Goal: Information Seeking & Learning: Learn about a topic

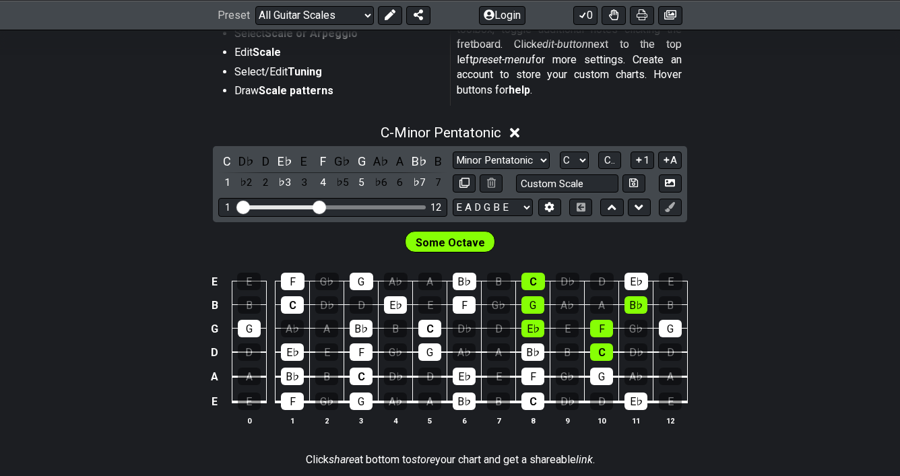
scroll to position [300, 0]
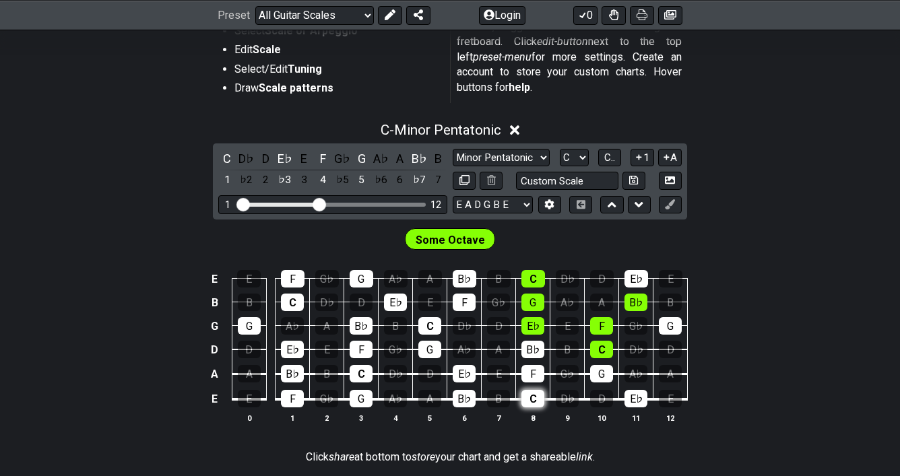
click at [535, 400] on div "C" at bounding box center [533, 399] width 23 height 18
click at [536, 400] on div "C" at bounding box center [533, 399] width 23 height 18
click at [538, 399] on div "C" at bounding box center [533, 399] width 23 height 18
drag, startPoint x: 314, startPoint y: 206, endPoint x: 290, endPoint y: 206, distance: 24.3
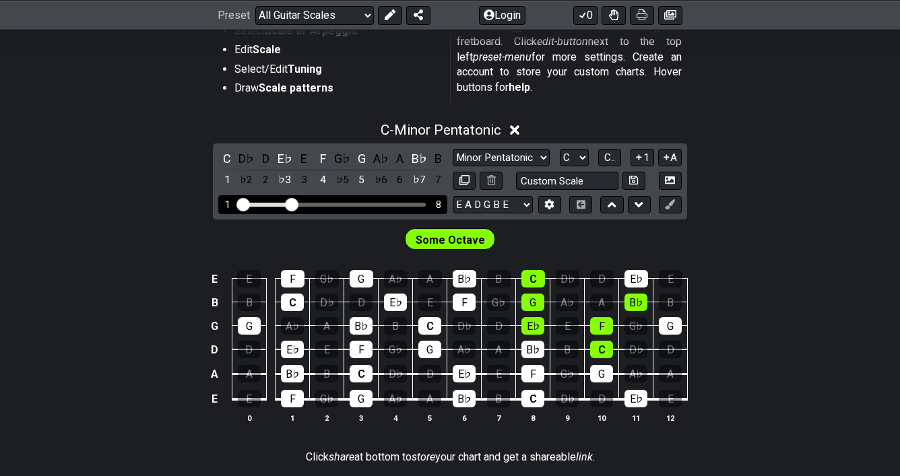
click at [290, 204] on input "Visible fret range" at bounding box center [332, 204] width 191 height 0
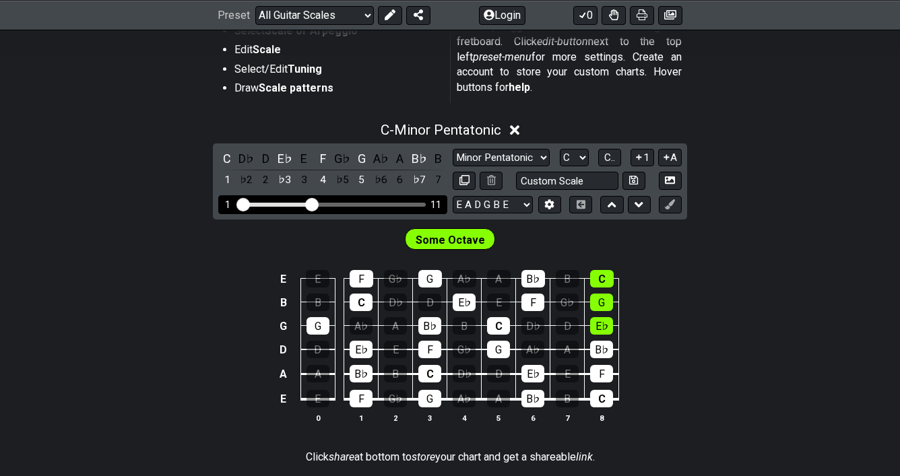
drag, startPoint x: 290, startPoint y: 206, endPoint x: 310, endPoint y: 207, distance: 20.3
click at [310, 204] on input "Visible fret range" at bounding box center [332, 204] width 191 height 0
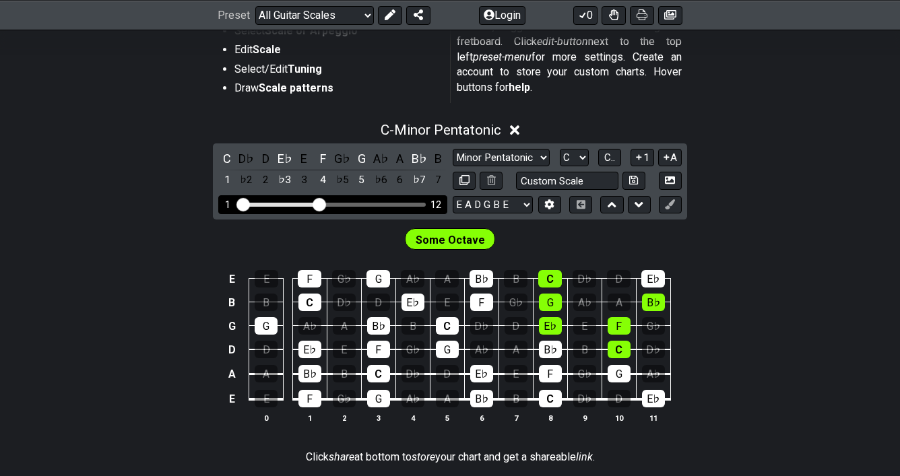
drag, startPoint x: 310, startPoint y: 207, endPoint x: 321, endPoint y: 208, distance: 11.5
click at [321, 204] on input "Visible fret range" at bounding box center [332, 204] width 191 height 0
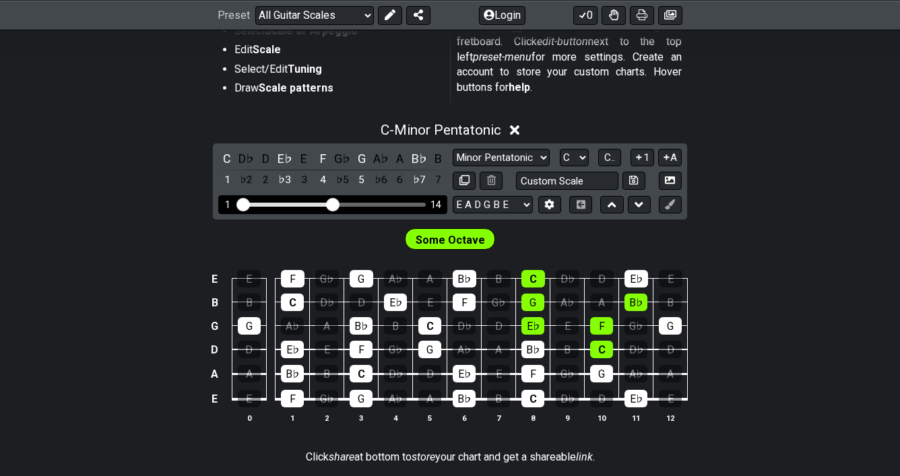
drag, startPoint x: 321, startPoint y: 208, endPoint x: 336, endPoint y: 208, distance: 14.2
click at [336, 204] on input "Visible fret range" at bounding box center [332, 204] width 191 height 0
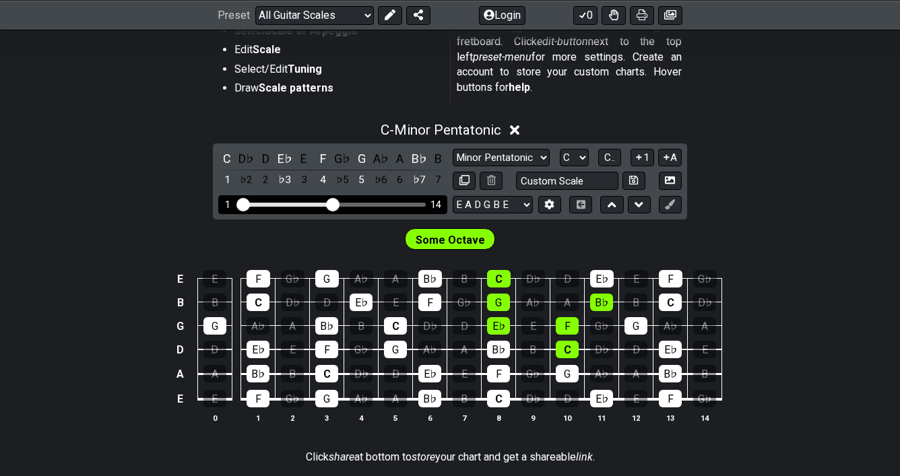
click at [330, 204] on input "Visible fret range" at bounding box center [332, 204] width 191 height 0
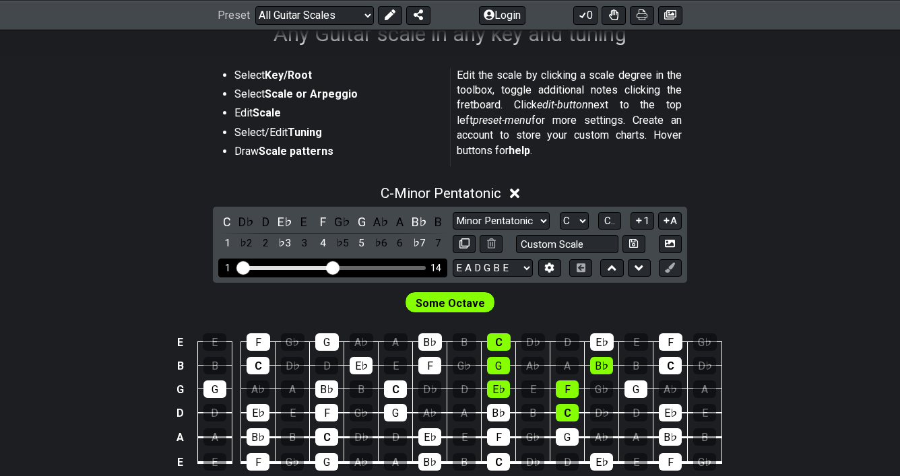
scroll to position [239, 0]
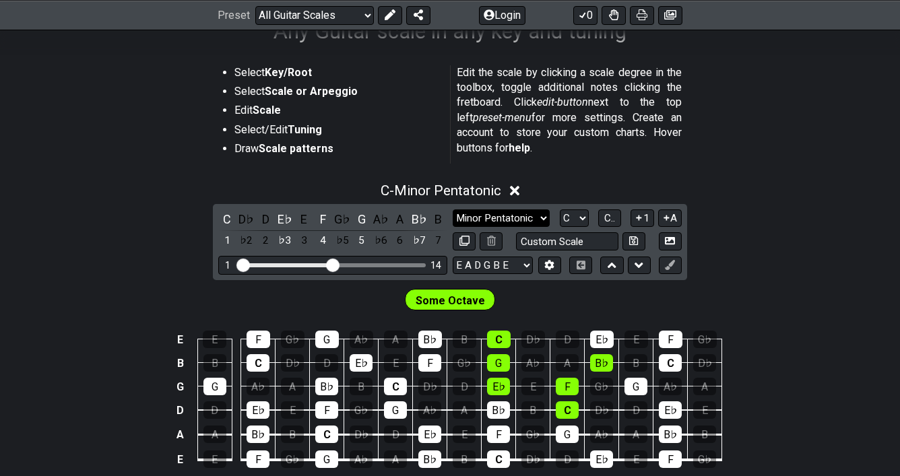
click at [483, 221] on select "Minor Pentatonic Root Minor Pentatonic Major Pentatonic Minor Blues Major Blues…" at bounding box center [501, 219] width 97 height 18
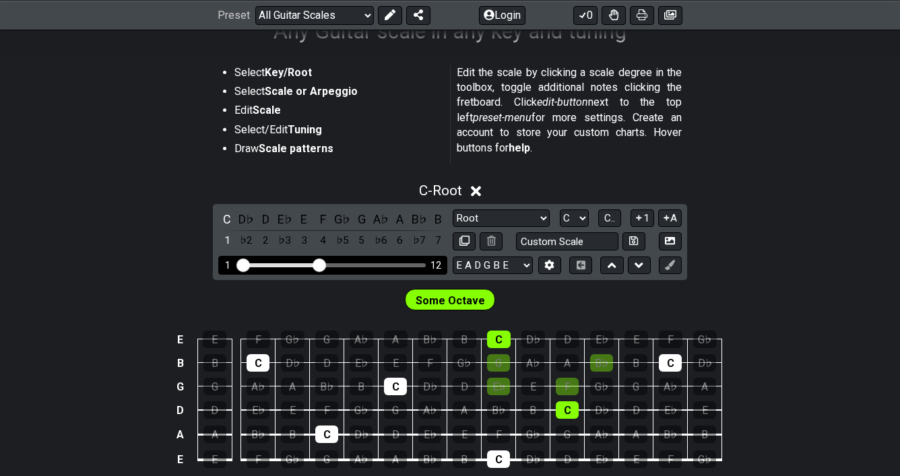
drag, startPoint x: 336, startPoint y: 259, endPoint x: 319, endPoint y: 262, distance: 16.5
click at [319, 264] on input "Visible fret range" at bounding box center [332, 264] width 191 height 0
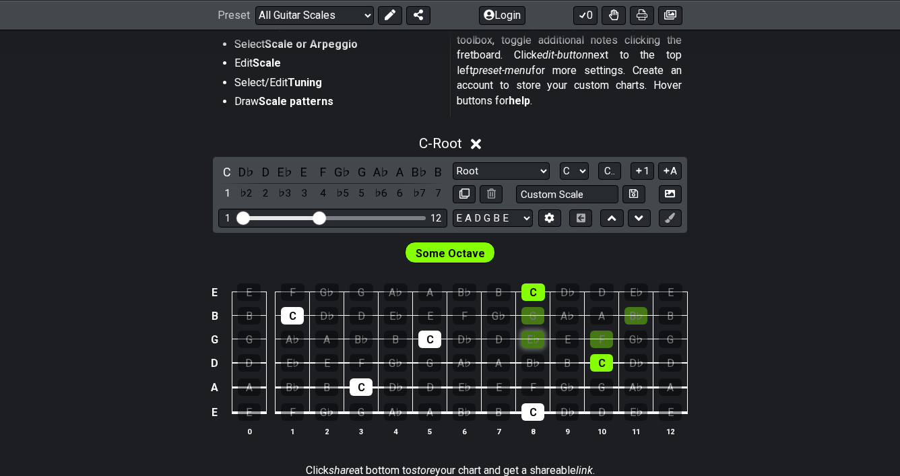
scroll to position [289, 0]
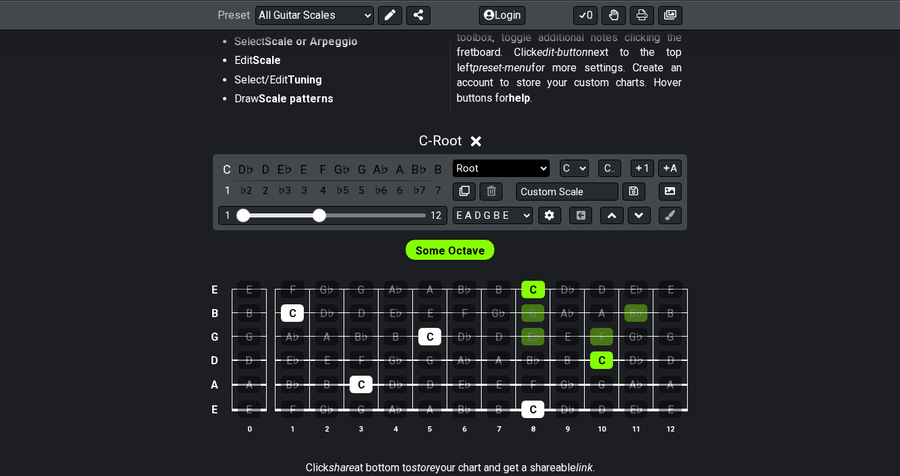
click at [528, 170] on select "Minor Pentatonic Root Minor Pentatonic Major Pentatonic Minor Blues Major Blues…" at bounding box center [501, 169] width 97 height 18
click at [245, 170] on div "D♭" at bounding box center [247, 169] width 18 height 18
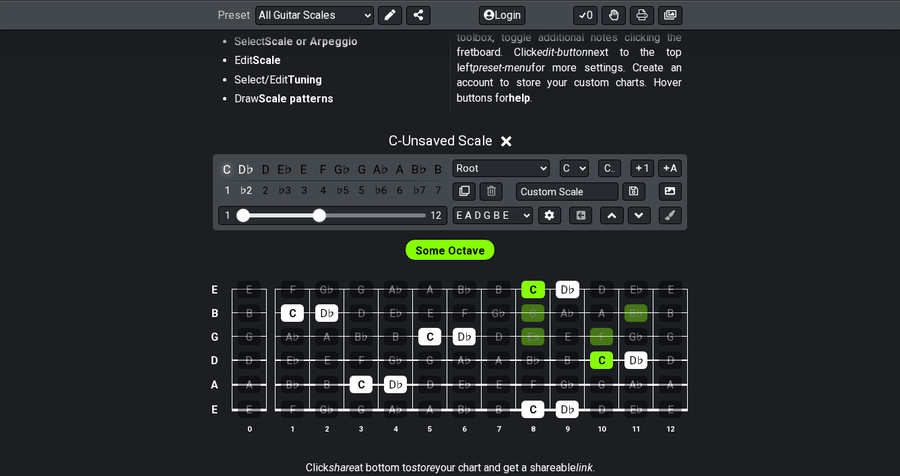
click at [227, 170] on div "C" at bounding box center [227, 169] width 18 height 18
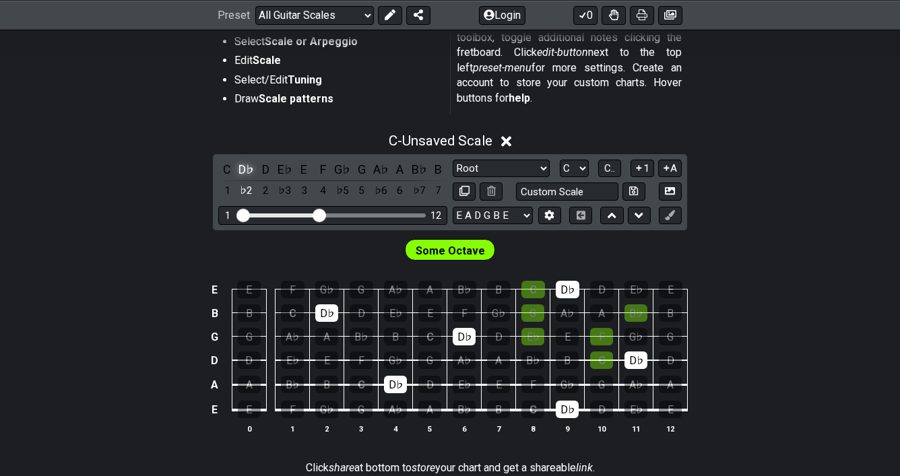
click at [247, 171] on div "D♭" at bounding box center [247, 169] width 18 height 18
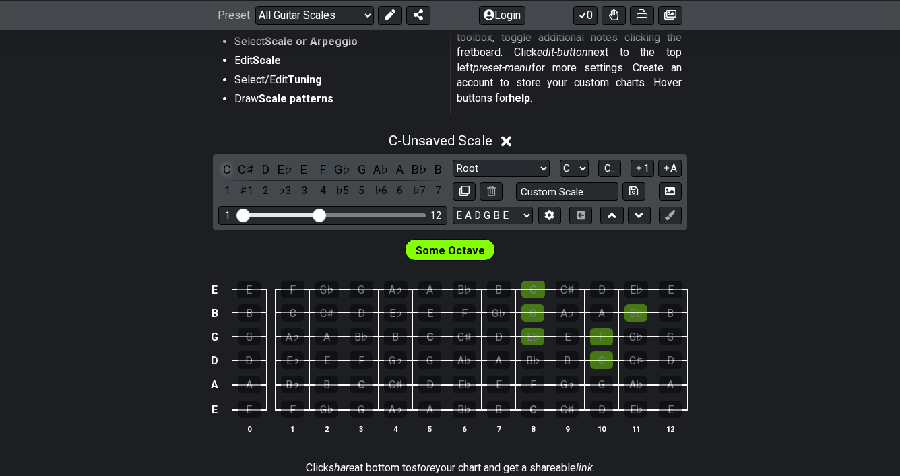
click at [228, 169] on div "C" at bounding box center [227, 169] width 18 height 18
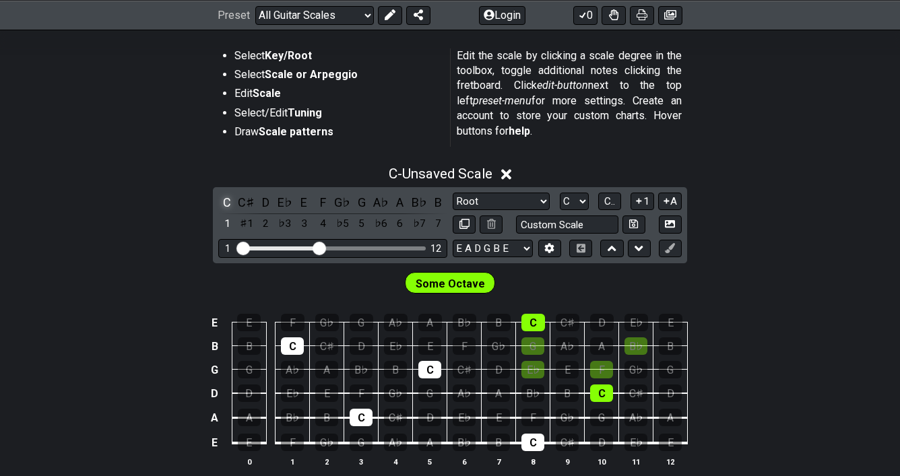
scroll to position [254, 0]
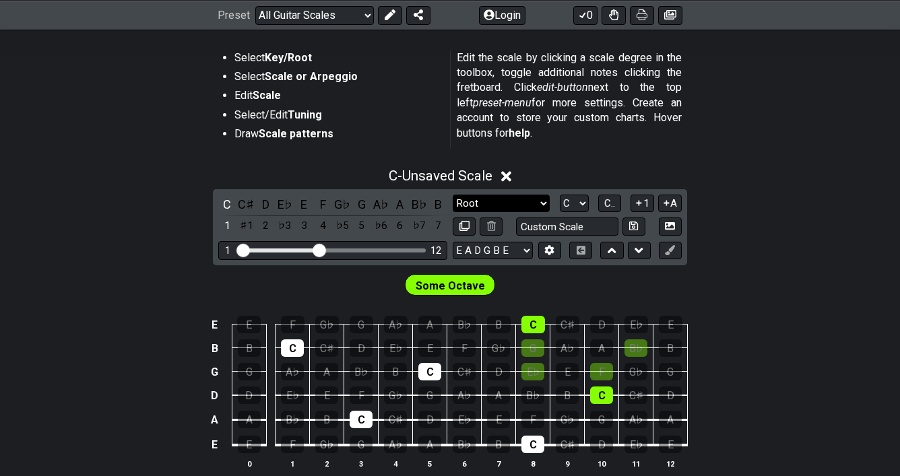
click at [527, 207] on select "Minor Pentatonic Root Minor Pentatonic Major Pentatonic Minor Blues Major Blues…" at bounding box center [501, 204] width 97 height 18
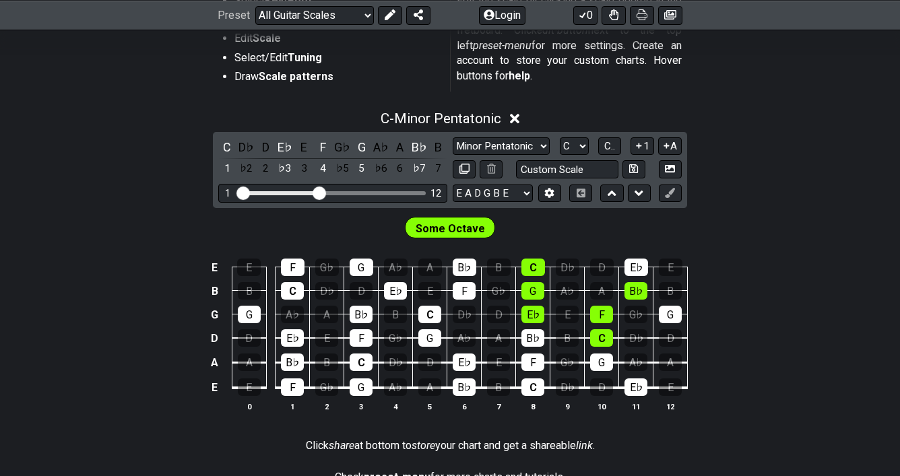
scroll to position [319, 0]
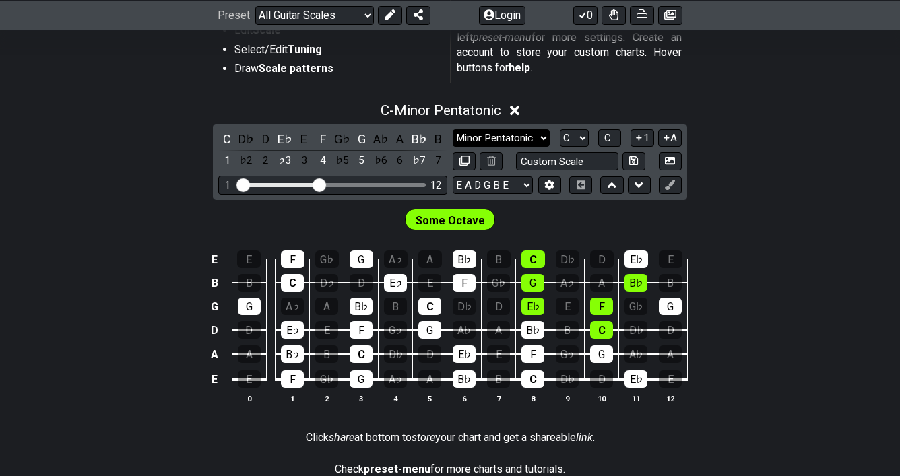
click at [516, 140] on select "Minor Pentatonic Root Minor Pentatonic Major Pentatonic Minor Blues Major Blues…" at bounding box center [501, 138] width 97 height 18
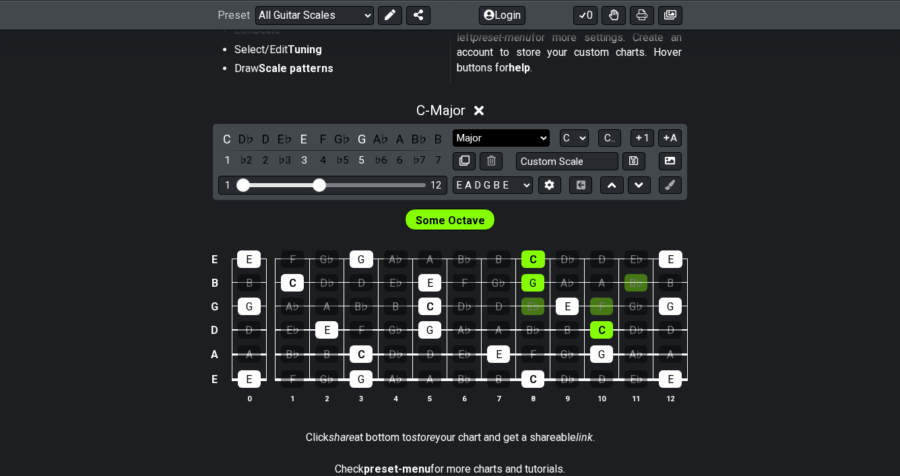
click at [503, 133] on select "Minor Pentatonic Root Minor Pentatonic Major Pentatonic Minor Blues Major Blues…" at bounding box center [501, 138] width 97 height 18
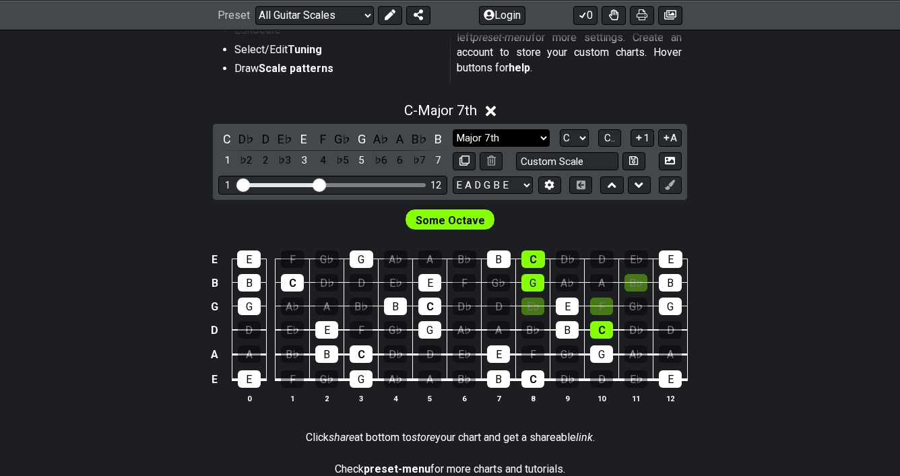
click at [494, 131] on select "Minor Pentatonic Root Minor Pentatonic Major Pentatonic Minor Blues Major Blues…" at bounding box center [501, 138] width 97 height 18
select select "Major"
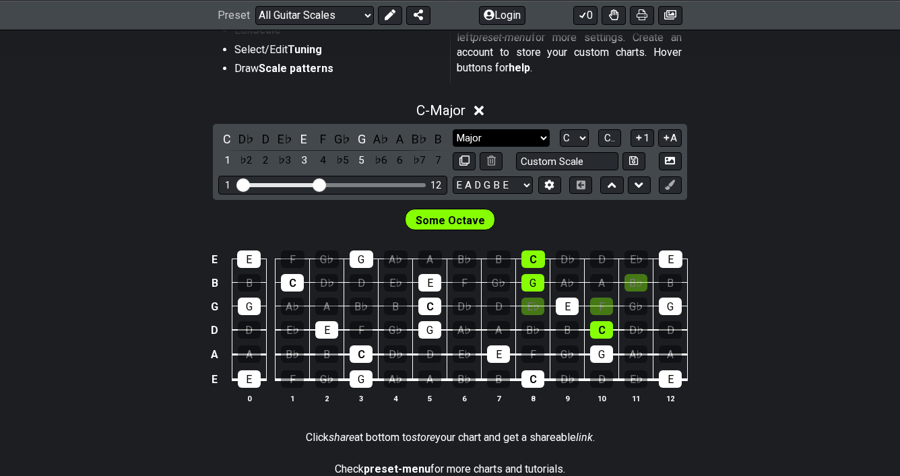
click at [507, 138] on select "Minor Pentatonic Root Minor Pentatonic Major Pentatonic Minor Blues Major Blues…" at bounding box center [501, 138] width 97 height 18
click at [227, 138] on div "C" at bounding box center [227, 139] width 18 height 18
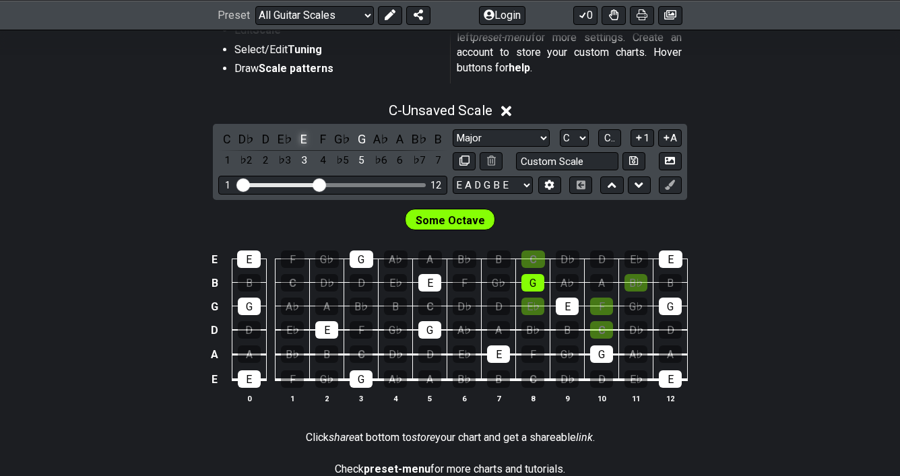
click at [306, 138] on div "E" at bounding box center [304, 139] width 18 height 18
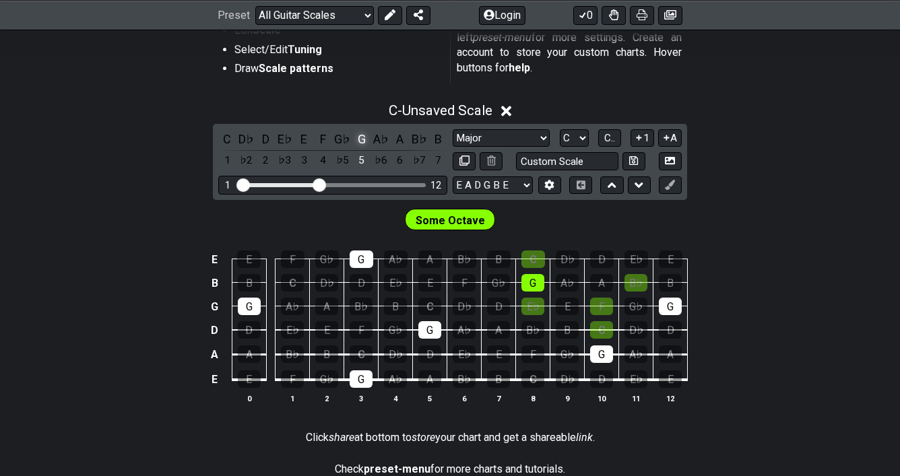
click at [363, 138] on div "G" at bounding box center [362, 139] width 18 height 18
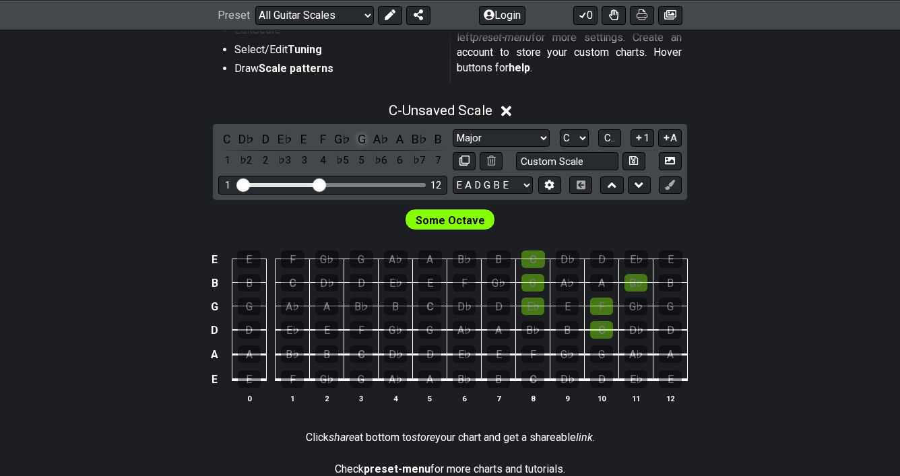
click at [363, 138] on div "G" at bounding box center [362, 139] width 18 height 18
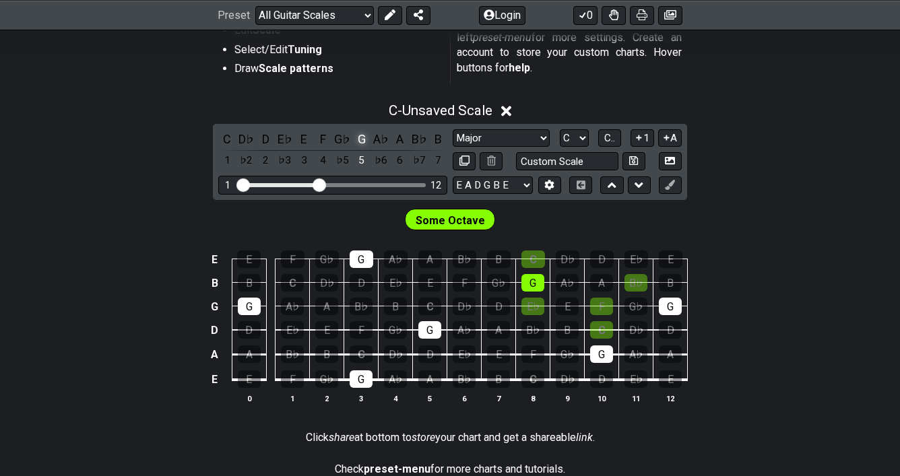
click at [363, 138] on div "G" at bounding box center [362, 139] width 18 height 18
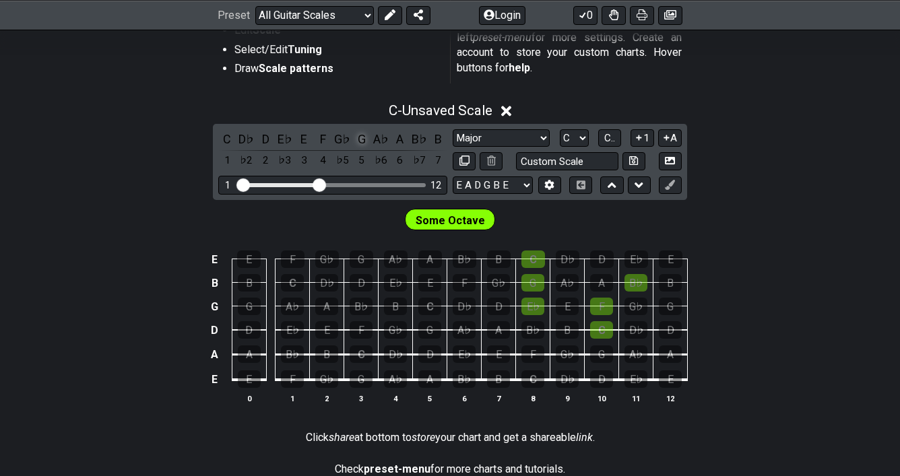
click at [363, 138] on div "G" at bounding box center [362, 139] width 18 height 18
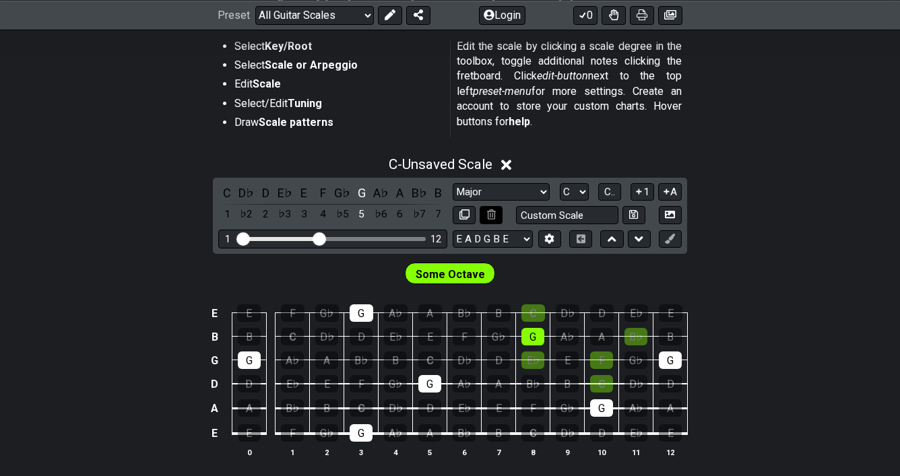
scroll to position [262, 0]
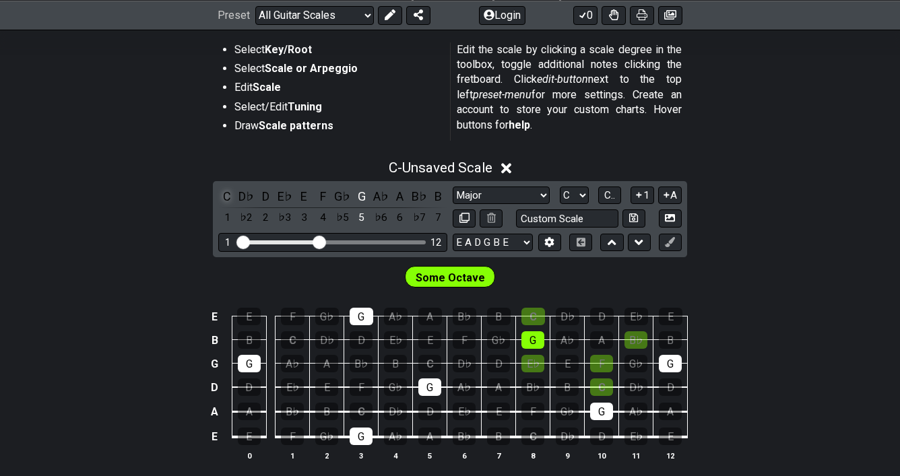
click at [226, 194] on div "C" at bounding box center [227, 196] width 18 height 18
click at [305, 197] on div "E" at bounding box center [304, 196] width 18 height 18
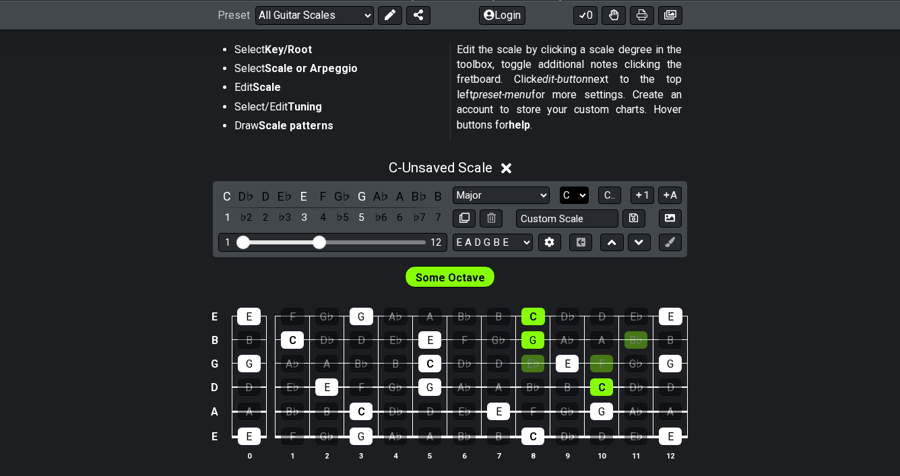
click at [582, 195] on select "A♭ A A♯ B♭ B C C♯ D♭ D D♯ E♭ E F F♯ G♭ G G♯" at bounding box center [574, 196] width 29 height 18
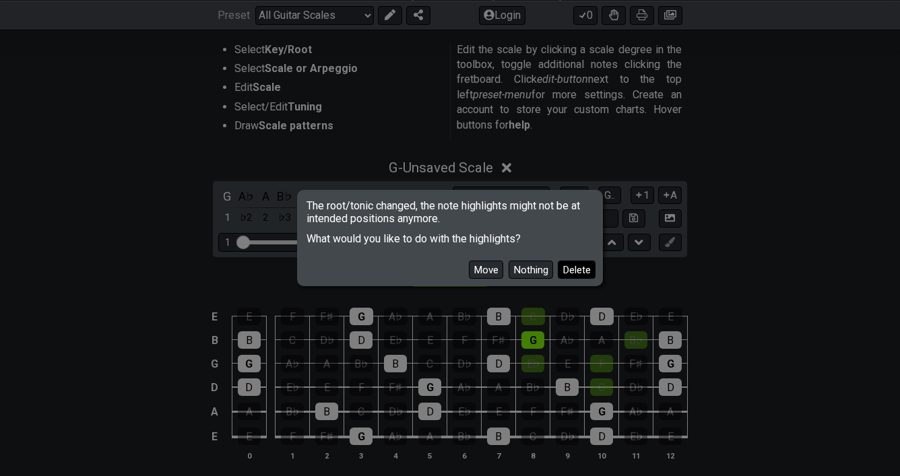
click at [564, 273] on button "Delete" at bounding box center [577, 270] width 38 height 18
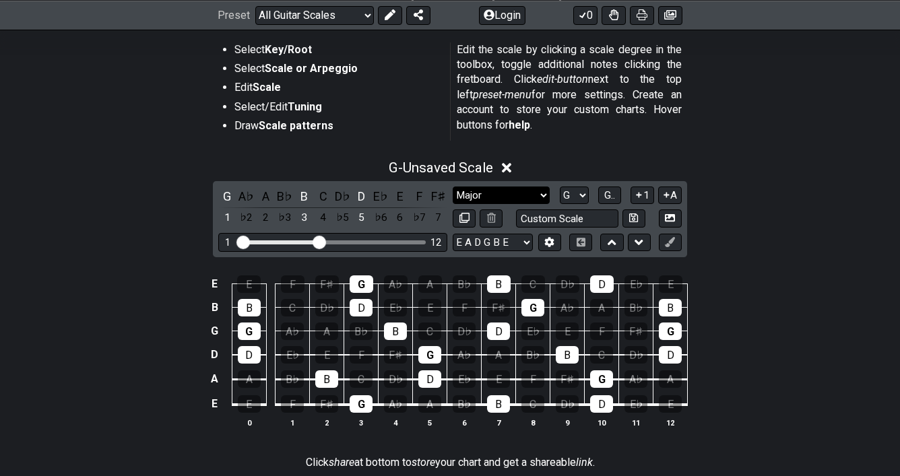
click at [481, 199] on select "Minor Pentatonic Root Minor Pentatonic Major Pentatonic Minor Blues Major Blues…" at bounding box center [501, 196] width 97 height 18
click at [493, 195] on select "Minor Pentatonic Root Minor Pentatonic Major Pentatonic Minor Blues Major Blues…" at bounding box center [501, 196] width 97 height 18
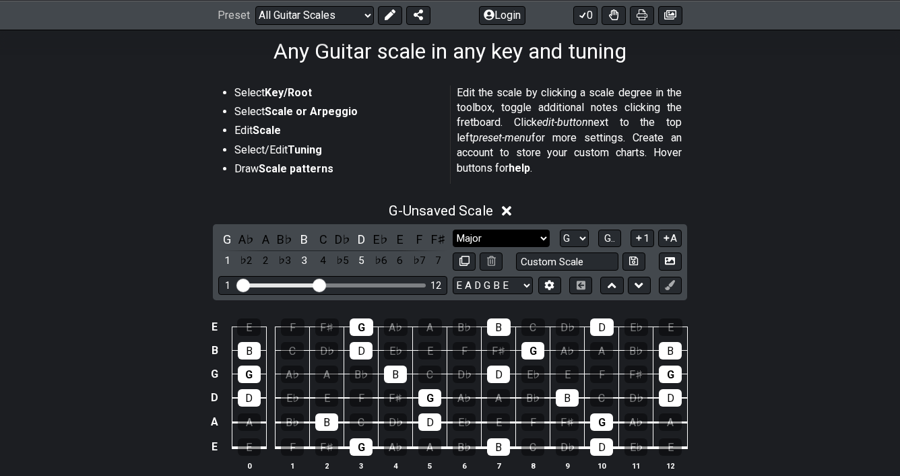
scroll to position [212, 0]
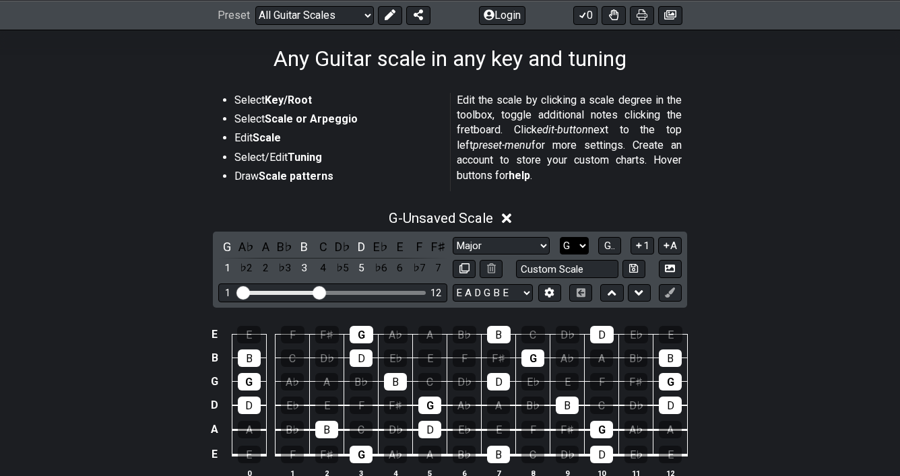
click at [574, 247] on select "A♭ A A♯ B♭ B C C♯ D♭ D D♯ E♭ E F F♯ G♭ G G♯" at bounding box center [574, 246] width 29 height 18
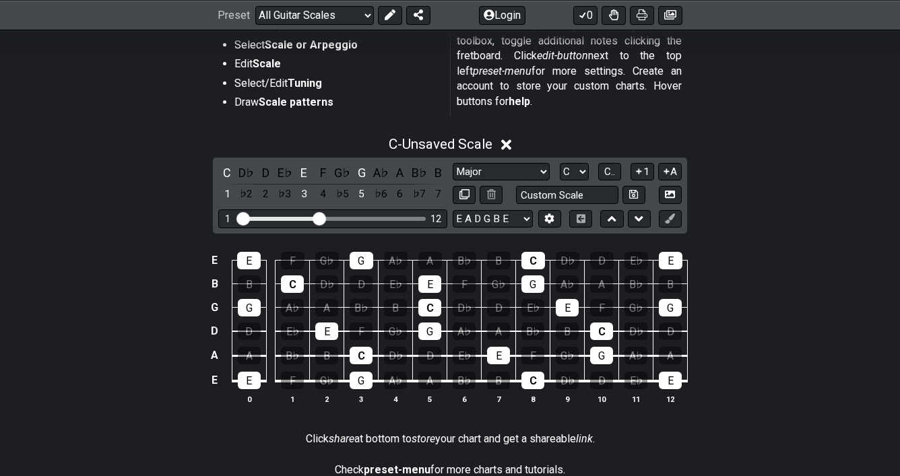
scroll to position [288, 0]
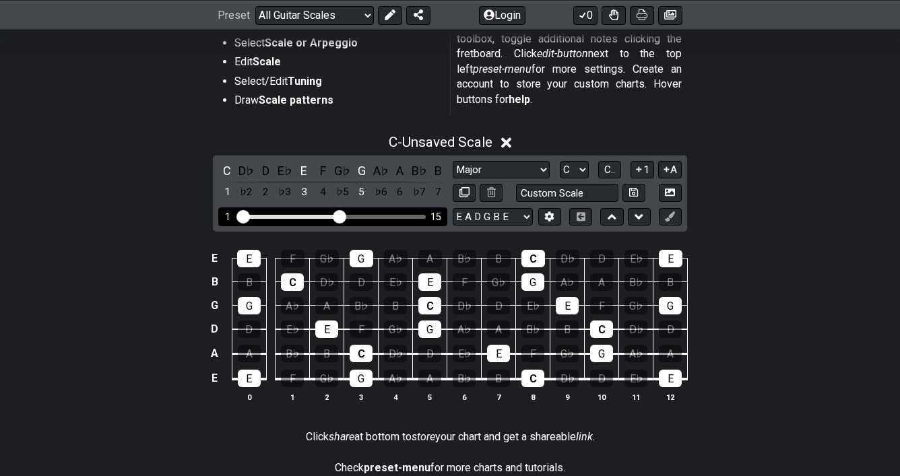
drag, startPoint x: 321, startPoint y: 218, endPoint x: 338, endPoint y: 218, distance: 16.2
click at [338, 216] on input "Visible fret range" at bounding box center [332, 216] width 191 height 0
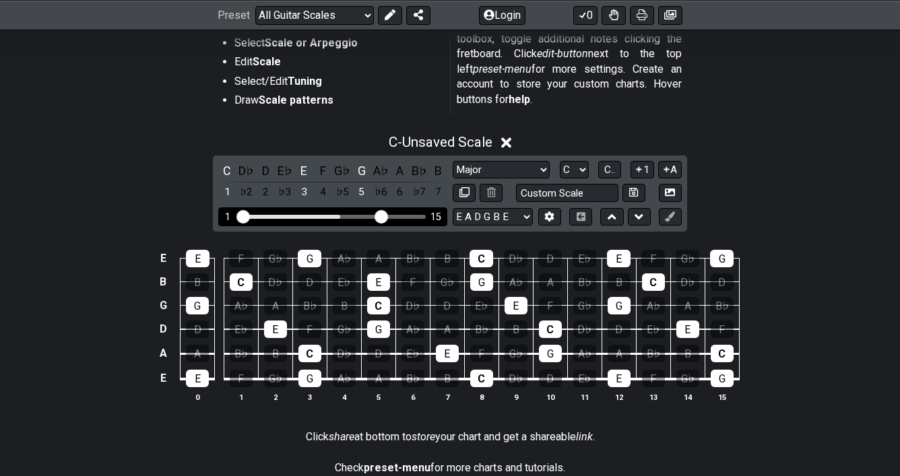
drag, startPoint x: 338, startPoint y: 218, endPoint x: 379, endPoint y: 218, distance: 41.1
click at [379, 216] on input "Visible fret range" at bounding box center [332, 216] width 191 height 0
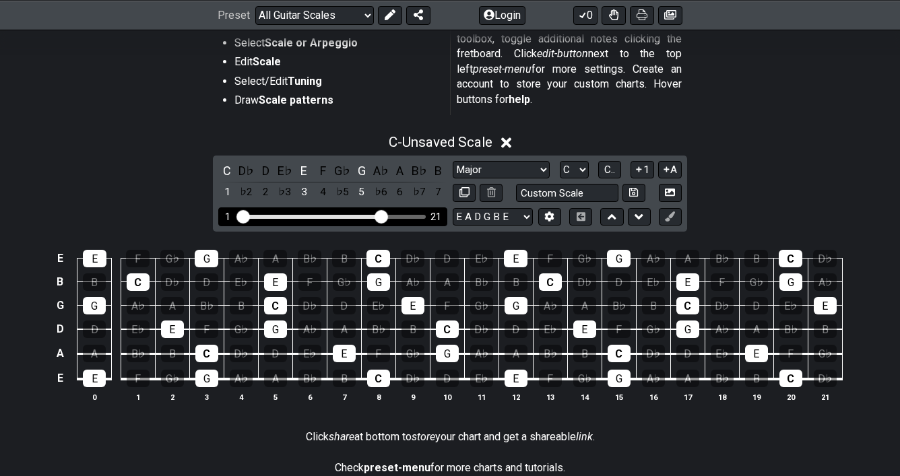
click at [379, 216] on input "Visible fret range" at bounding box center [332, 216] width 191 height 0
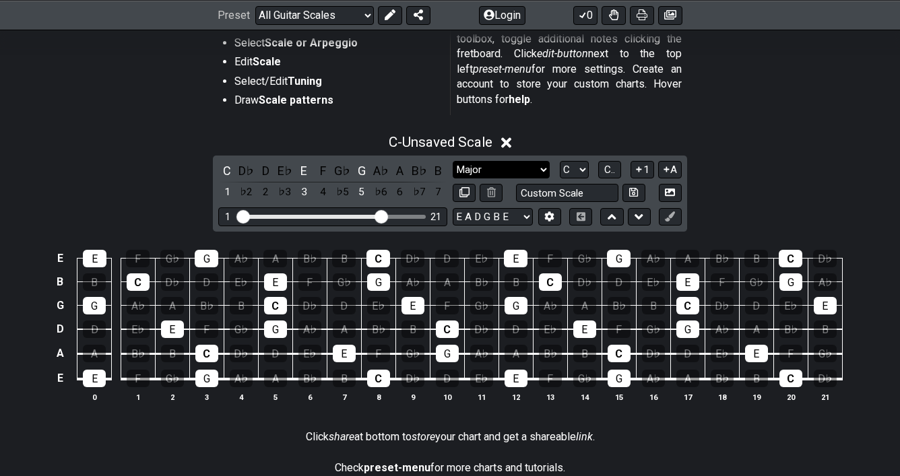
click at [514, 171] on select "Minor Pentatonic Root Minor Pentatonic Major Pentatonic Minor Blues Major Blues…" at bounding box center [501, 170] width 97 height 18
click at [580, 170] on select "A♭ A A♯ B♭ B C C♯ D♭ D D♯ E♭ E F F♯ G♭ G G♯" at bounding box center [574, 170] width 29 height 18
select select "D"
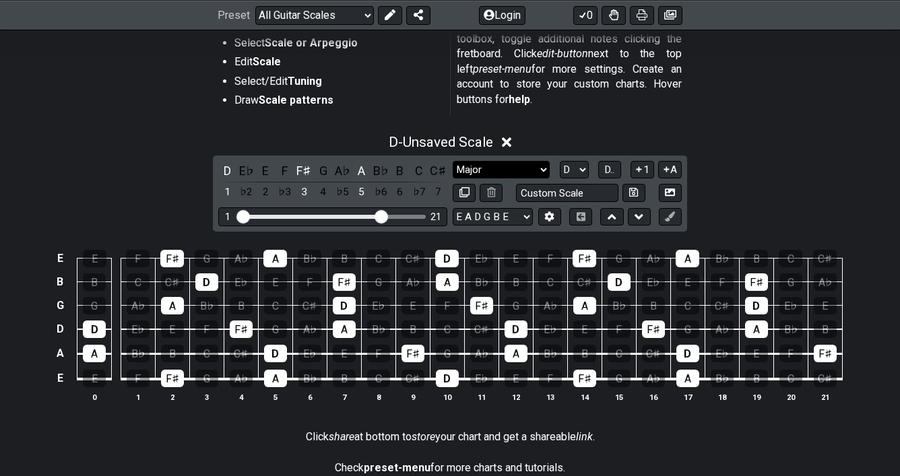
click at [466, 166] on select "Minor Pentatonic Root Minor Pentatonic Major Pentatonic Minor Blues Major Blues…" at bounding box center [501, 170] width 97 height 18
select select "Major / [PERSON_NAME]"
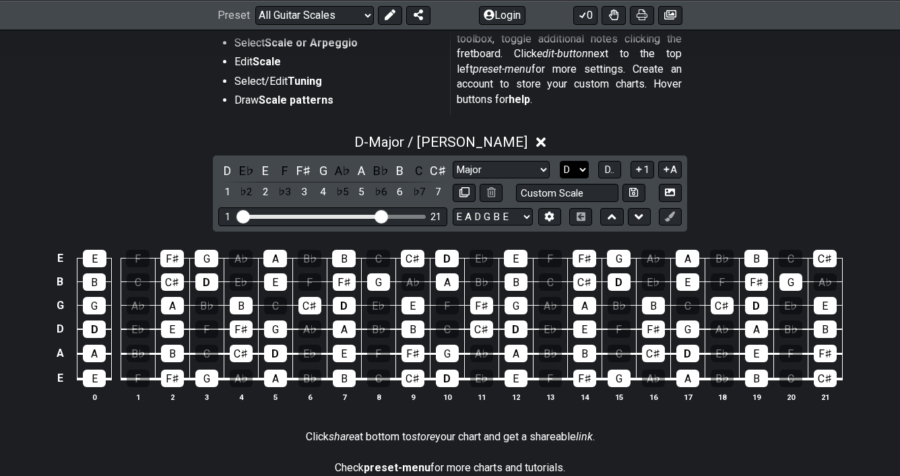
click at [579, 164] on select "A♭ A A♯ B♭ B C C♯ D♭ D D♯ E♭ E F F♯ G♭ G G♯" at bounding box center [574, 170] width 29 height 18
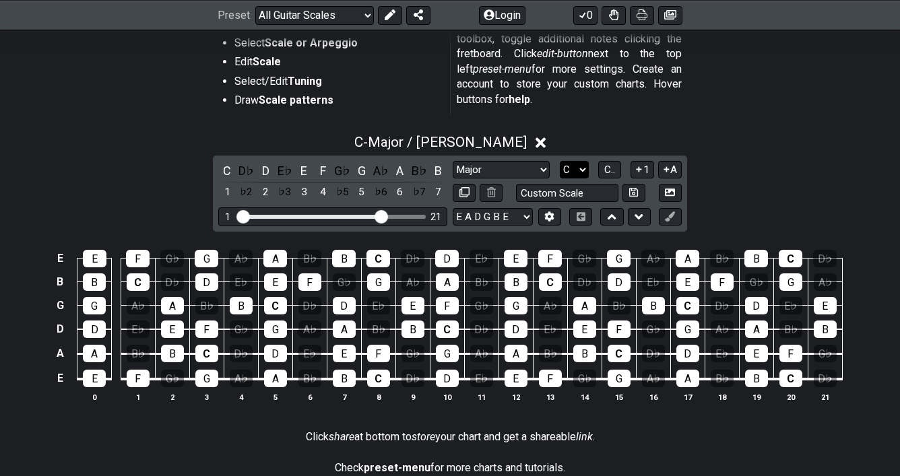
click at [577, 172] on select "A♭ A A♯ B♭ B C C♯ D♭ D D♯ E♭ E F F♯ G♭ G G♯" at bounding box center [574, 170] width 29 height 18
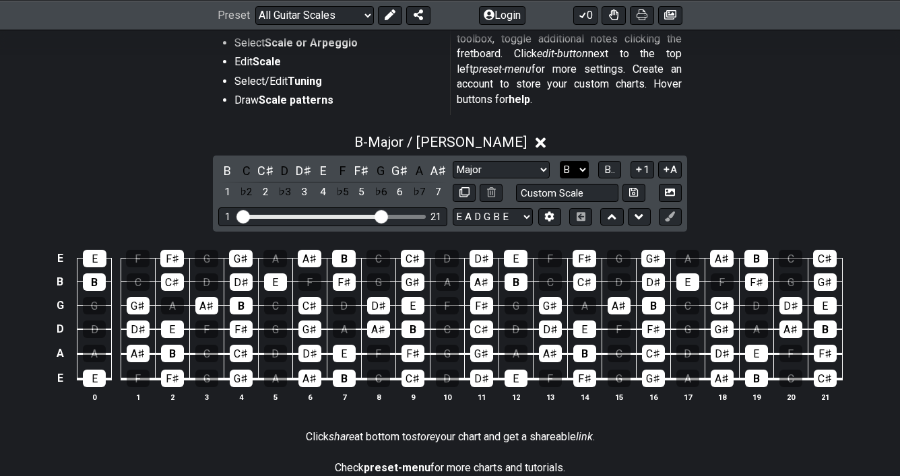
click at [578, 168] on select "A♭ A A♯ B♭ B C C♯ D♭ D D♯ E♭ E F F♯ G♭ G G♯" at bounding box center [574, 170] width 29 height 18
select select "C"
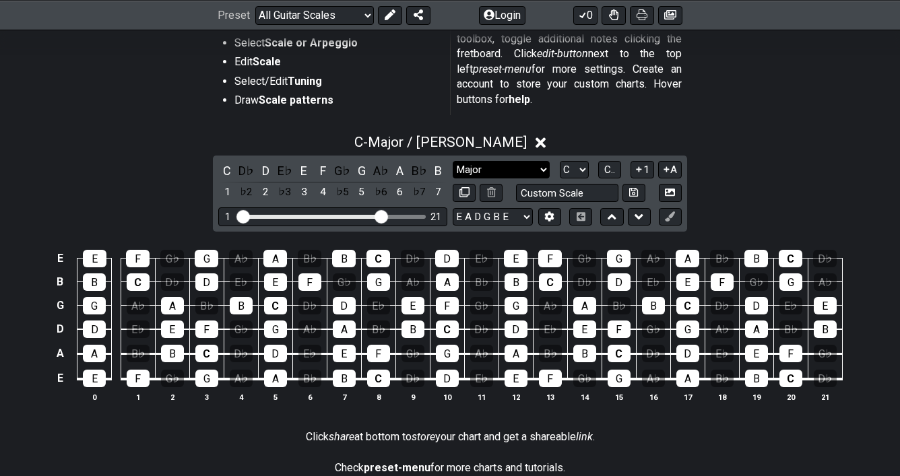
click at [522, 171] on select "Minor Pentatonic Root Minor Pentatonic Major Pentatonic Minor Blues Major Blues…" at bounding box center [501, 170] width 97 height 18
click at [529, 166] on select "Minor Pentatonic Root Minor Pentatonic Major Pentatonic Minor Blues Major Blues…" at bounding box center [501, 170] width 97 height 18
select select "Root"
